Goal: Transaction & Acquisition: Book appointment/travel/reservation

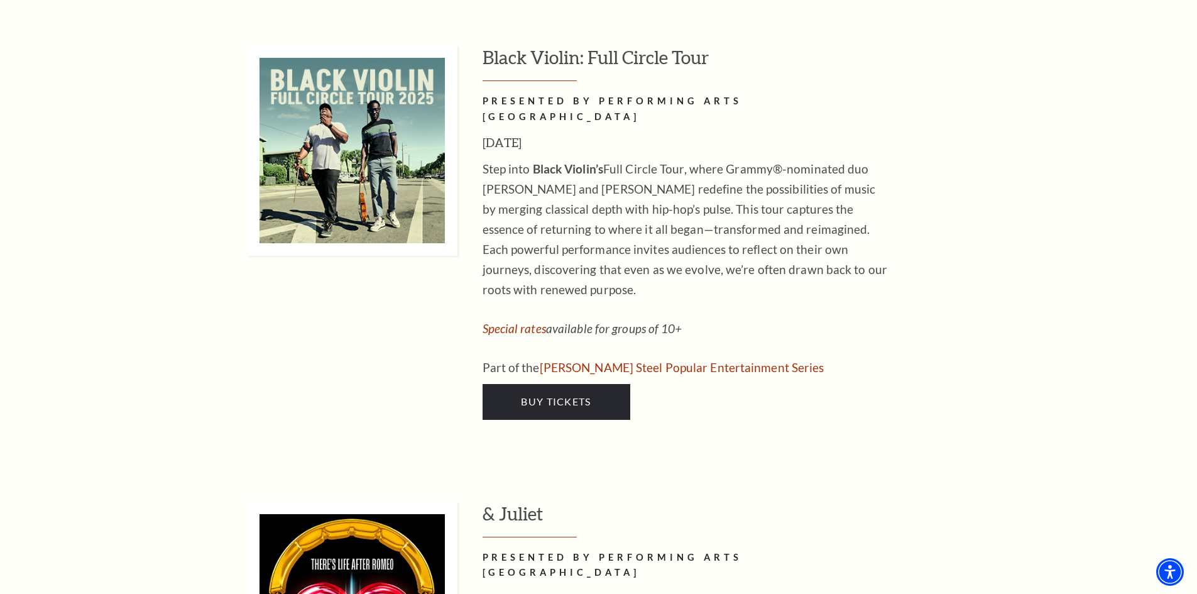
scroll to position [3672, 0]
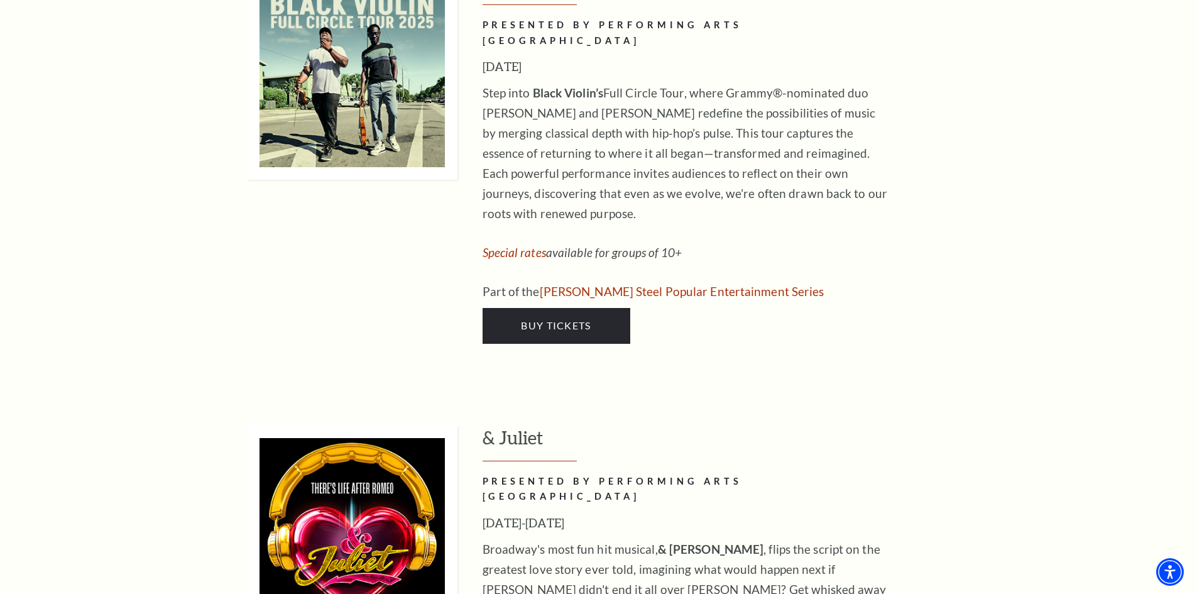
drag, startPoint x: 1200, startPoint y: 39, endPoint x: 1174, endPoint y: 293, distance: 255.2
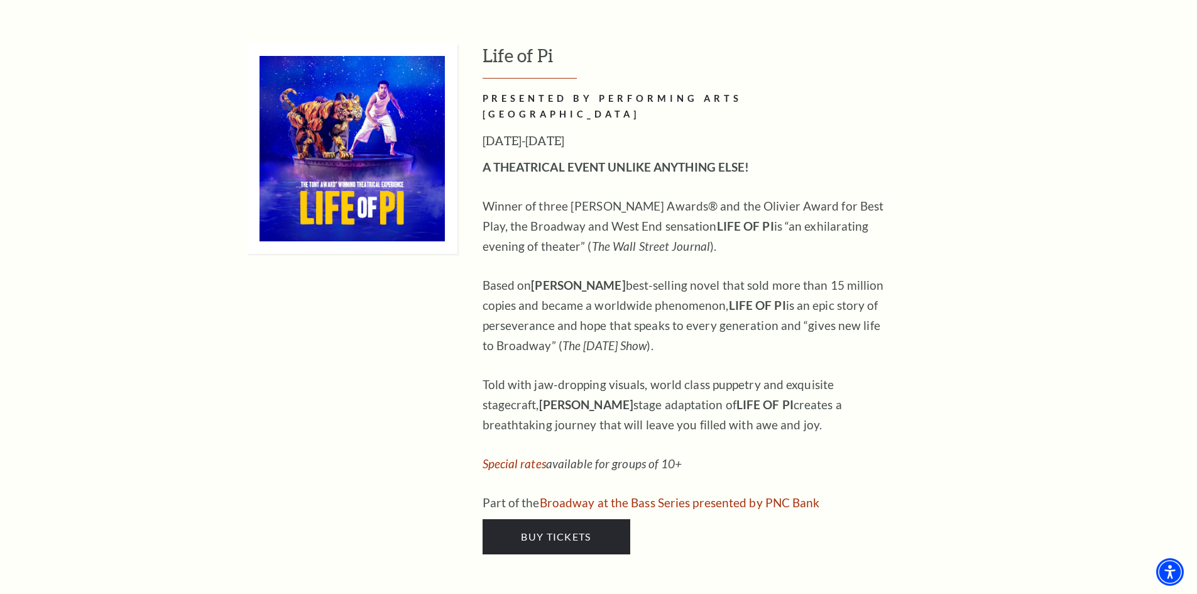
scroll to position [1169, 0]
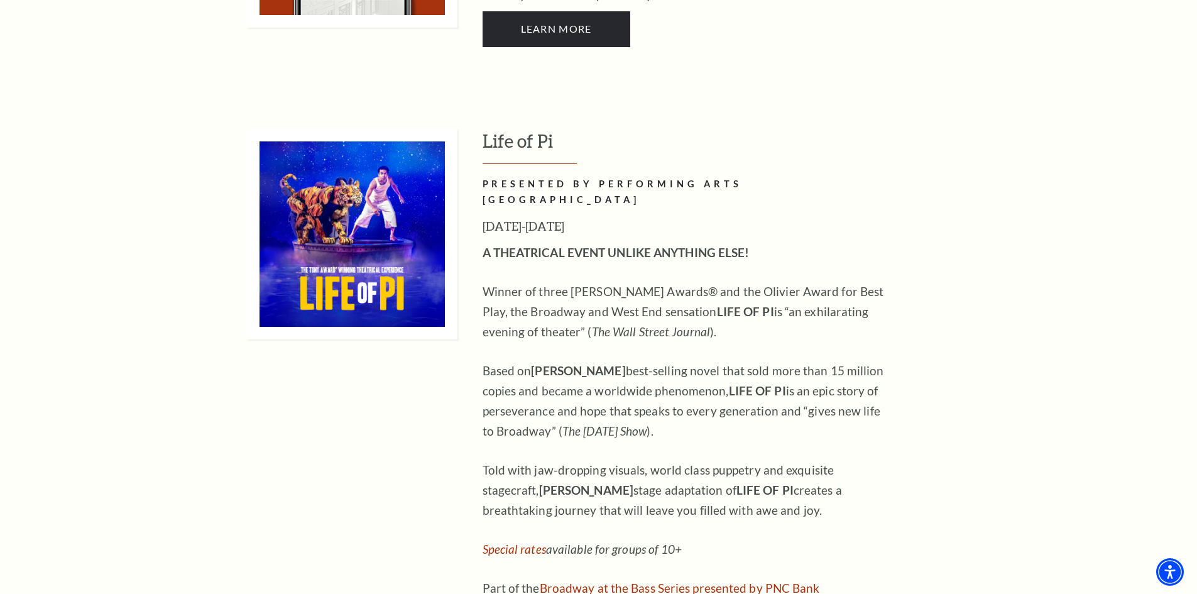
click at [396, 382] on div at bounding box center [352, 384] width 210 height 511
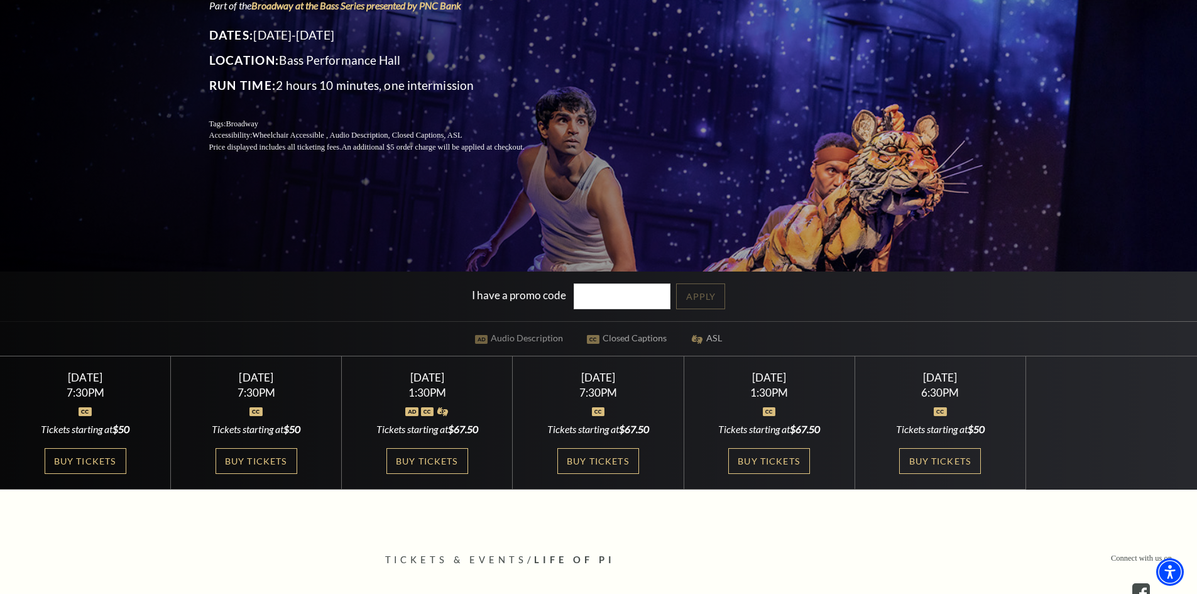
scroll to position [234, 0]
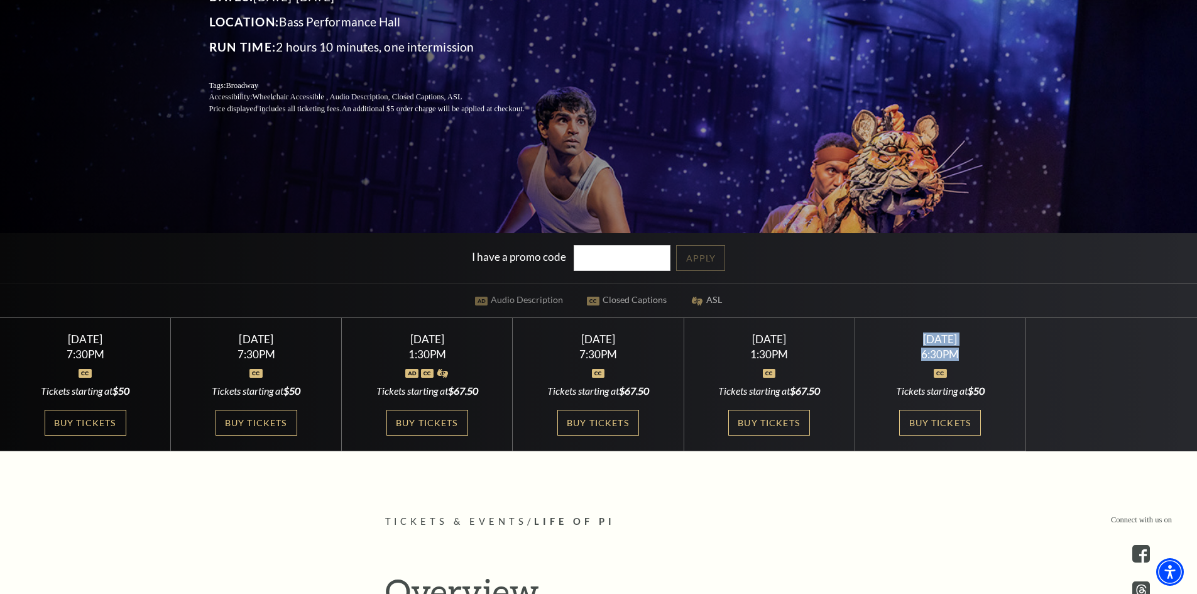
drag, startPoint x: 968, startPoint y: 352, endPoint x: 888, endPoint y: 342, distance: 80.4
click at [888, 342] on div "[DATE] 6:30PM Tickets starting at $50 Buy Tickets" at bounding box center [940, 385] width 171 height 134
copy div "[DATE] 6:30PM"
click at [938, 354] on div "6:30PM" at bounding box center [939, 354] width 141 height 11
drag, startPoint x: 938, startPoint y: 354, endPoint x: 888, endPoint y: 338, distance: 52.1
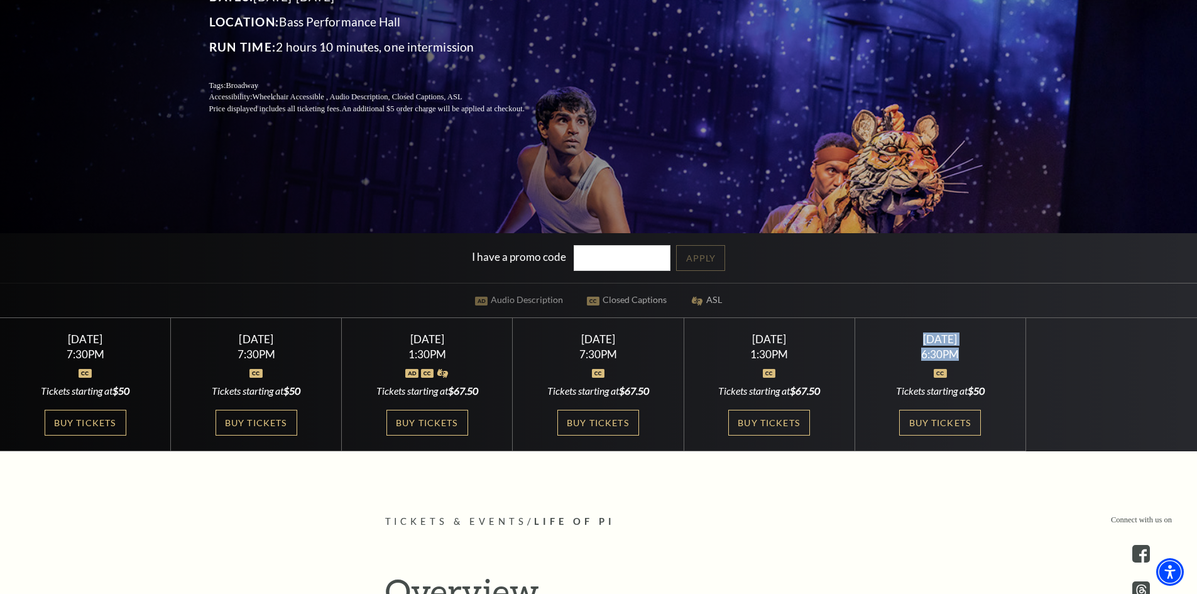
click at [888, 338] on div "[DATE] 6:30PM Tickets starting at $50 Buy Tickets" at bounding box center [940, 385] width 171 height 134
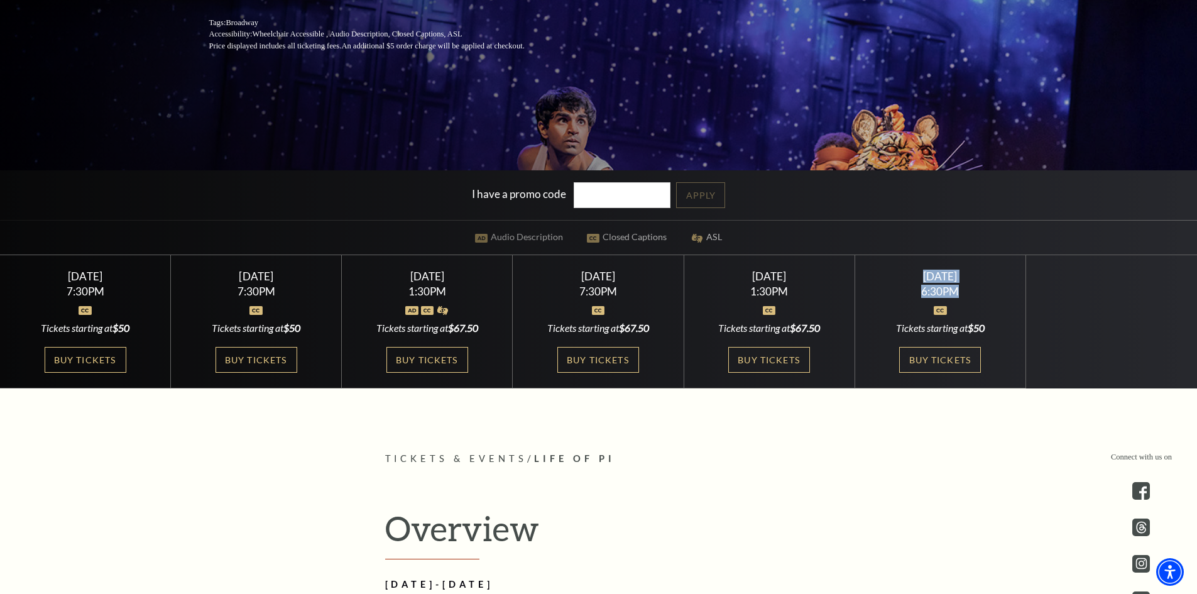
scroll to position [0, 0]
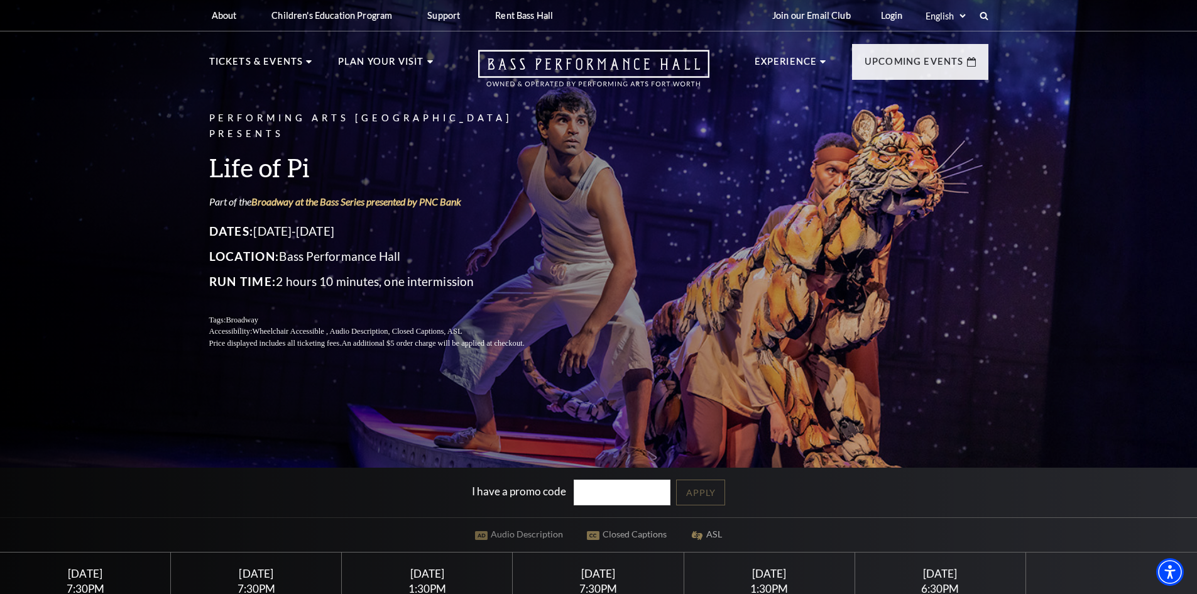
click at [224, 160] on h3 "Life of Pi" at bounding box center [382, 167] width 346 height 32
drag, startPoint x: 224, startPoint y: 160, endPoint x: 287, endPoint y: 160, distance: 62.8
click at [287, 160] on h3 "Life of Pi" at bounding box center [382, 167] width 346 height 32
copy h3 "Life of Pi"
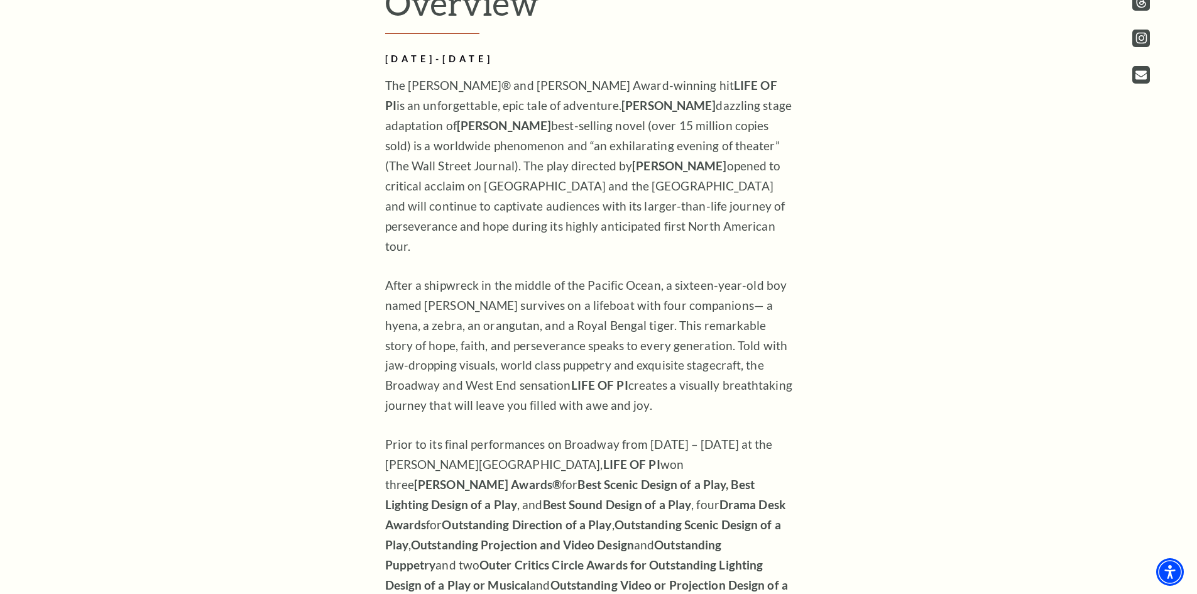
scroll to position [900, 0]
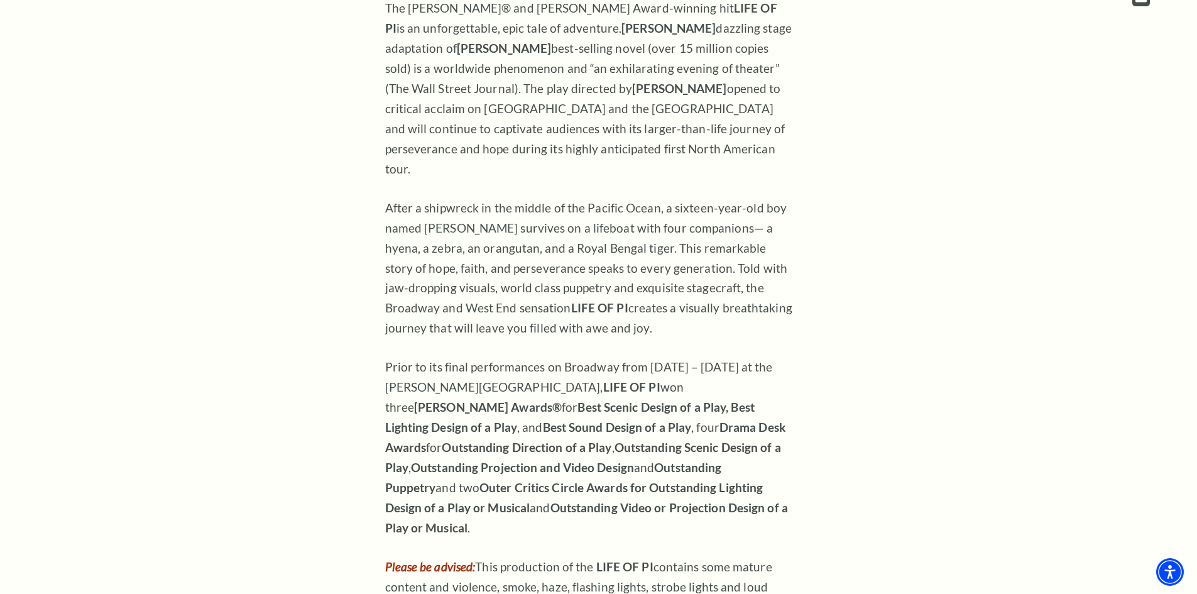
drag, startPoint x: 1202, startPoint y: 101, endPoint x: 1183, endPoint y: 249, distance: 149.5
click at [571, 300] on strong "LIFE OF PI" at bounding box center [599, 307] width 57 height 14
drag, startPoint x: 444, startPoint y: 285, endPoint x: 483, endPoint y: 288, distance: 39.7
click at [571, 300] on strong "LIFE OF PI" at bounding box center [599, 307] width 57 height 14
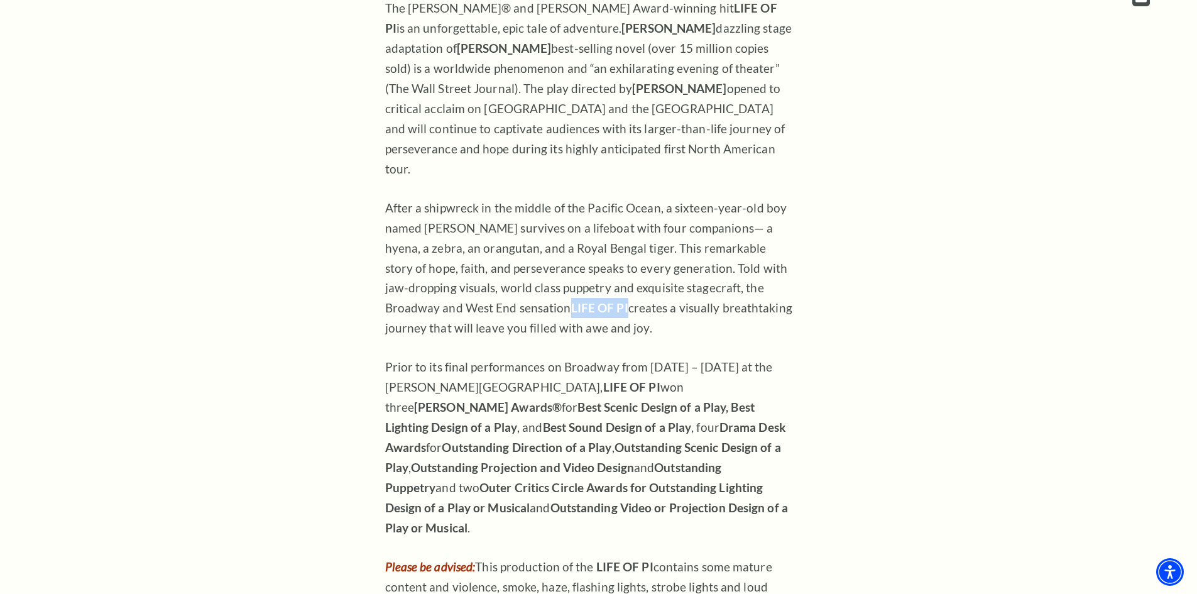
copy strong "LIFE OF PI"
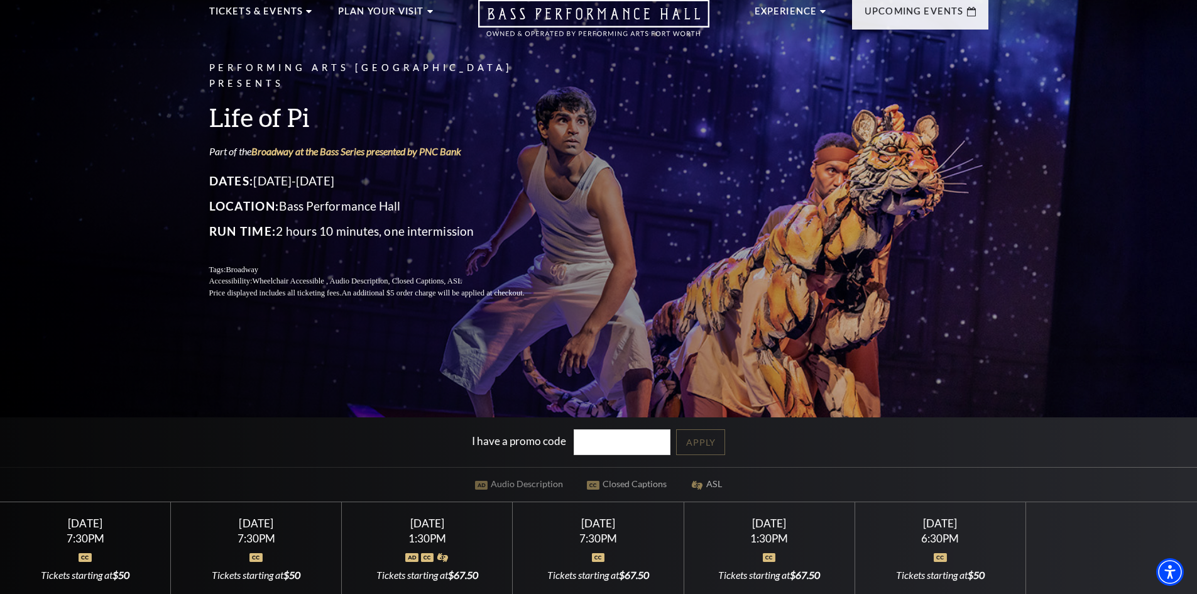
scroll to position [0, 0]
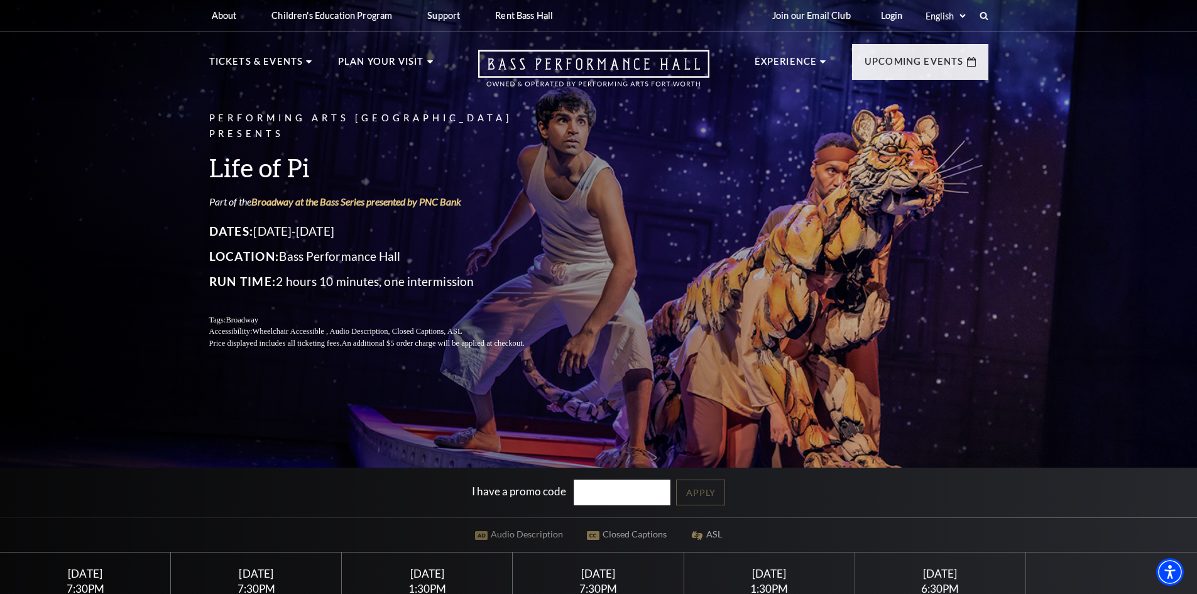
click at [224, 163] on h3 "Life of Pi" at bounding box center [382, 167] width 346 height 32
drag, startPoint x: 224, startPoint y: 163, endPoint x: 306, endPoint y: 159, distance: 81.8
click at [306, 159] on h3 "Life of Pi" at bounding box center [382, 167] width 346 height 32
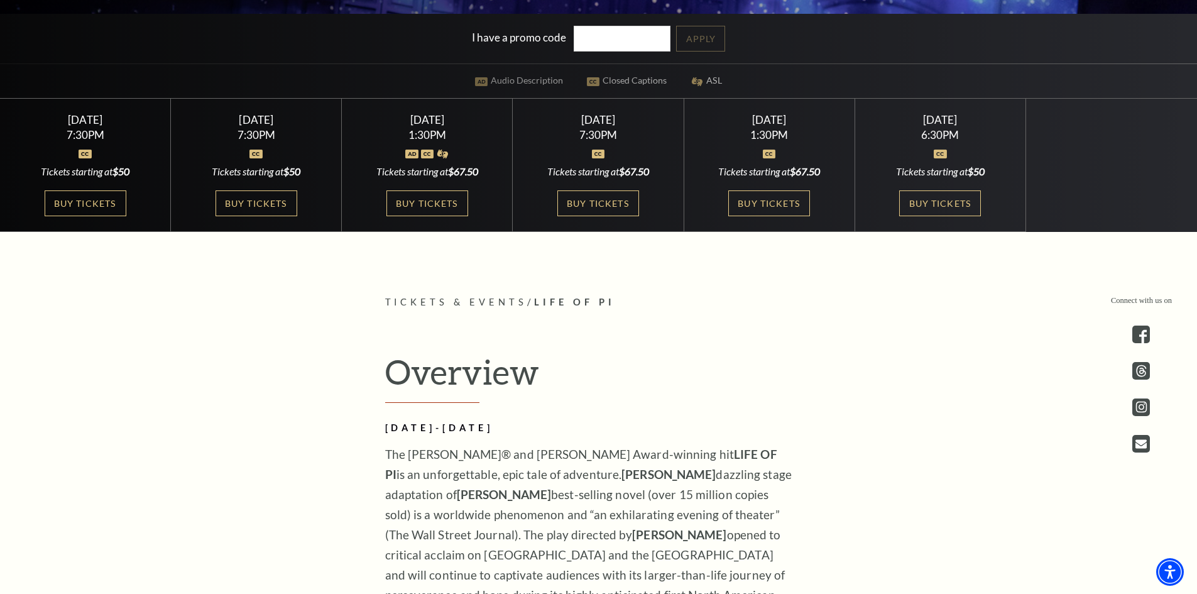
scroll to position [319, 0]
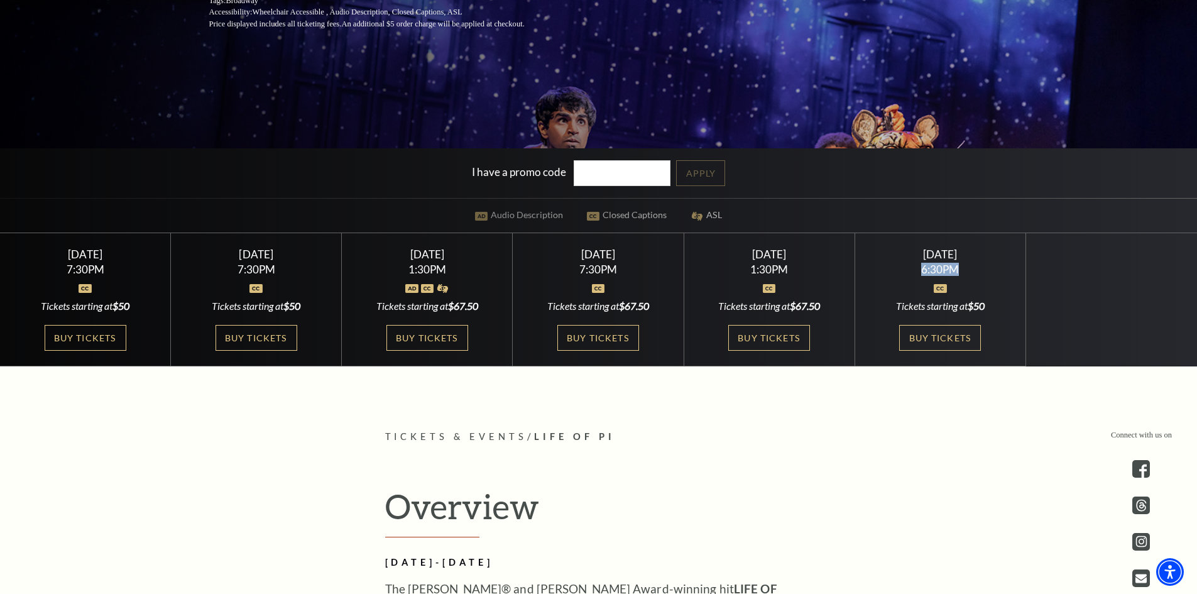
drag, startPoint x: 922, startPoint y: 273, endPoint x: 964, endPoint y: 273, distance: 41.5
click at [964, 273] on div "6:30PM" at bounding box center [939, 269] width 141 height 11
